Goal: Task Accomplishment & Management: Manage account settings

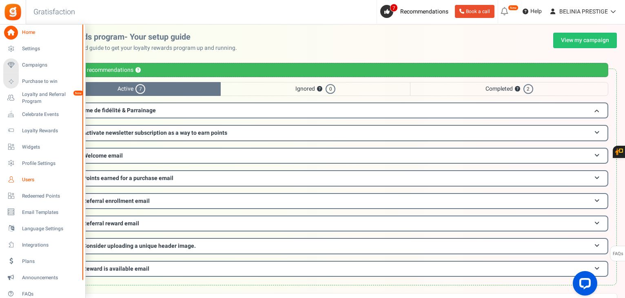
click at [36, 185] on link "Users" at bounding box center [42, 180] width 78 height 14
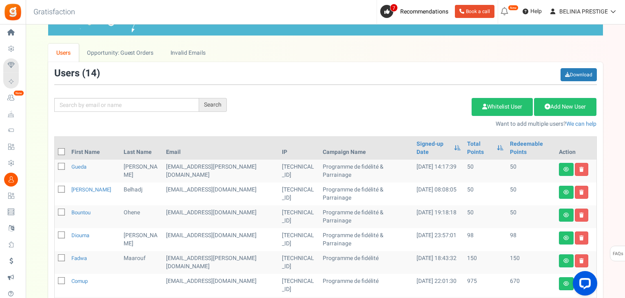
scroll to position [29, 0]
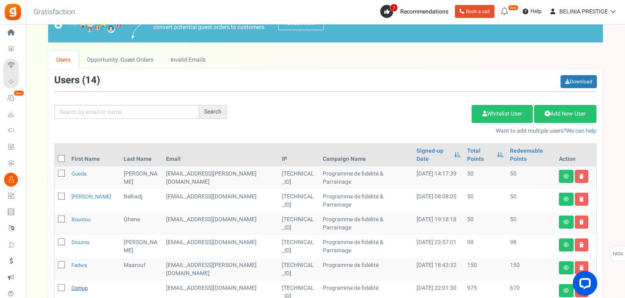
click at [82, 284] on link "comup" at bounding box center [79, 288] width 16 height 8
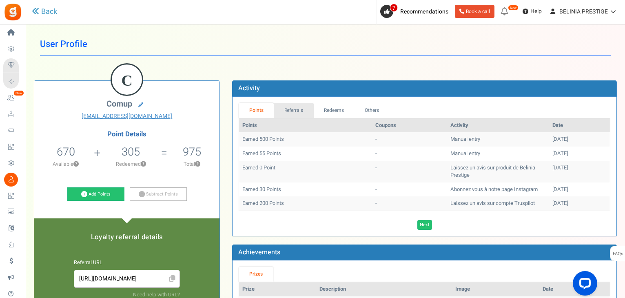
click at [291, 111] on link "Referrals" at bounding box center [294, 110] width 40 height 15
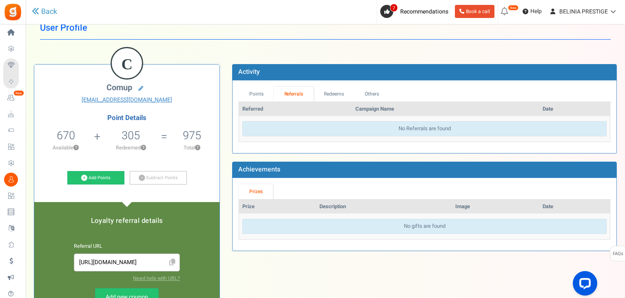
scroll to position [16, 0]
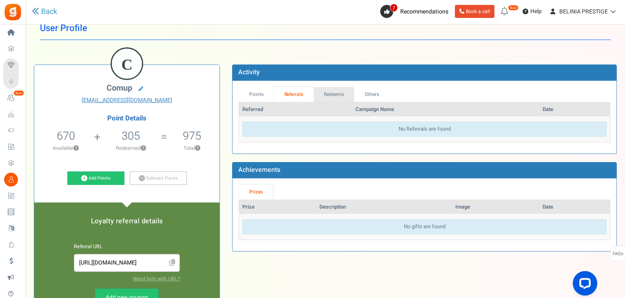
click at [333, 95] on link "Redeems" at bounding box center [334, 94] width 41 height 15
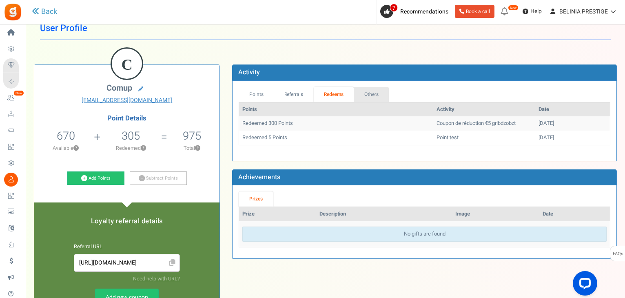
click at [374, 94] on link "Others" at bounding box center [371, 94] width 35 height 15
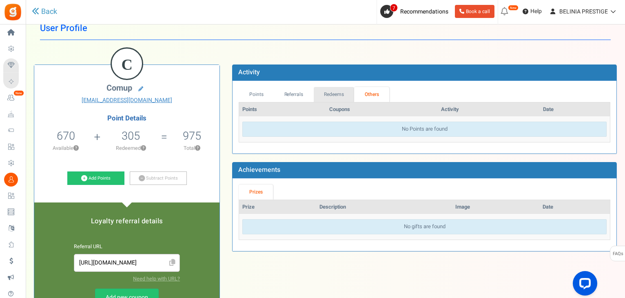
click at [336, 94] on link "Redeems" at bounding box center [334, 94] width 41 height 15
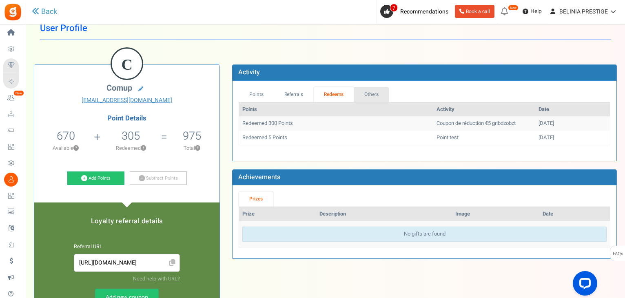
click at [367, 91] on link "Others" at bounding box center [371, 94] width 35 height 15
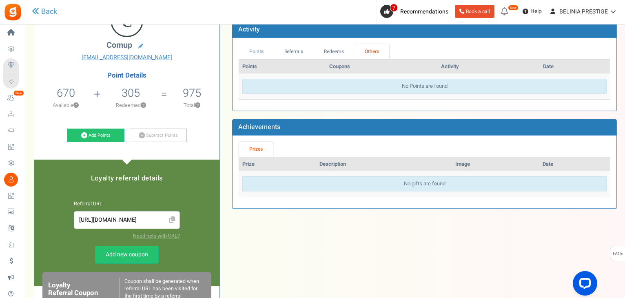
scroll to position [0, 0]
